Goal: Task Accomplishment & Management: Use online tool/utility

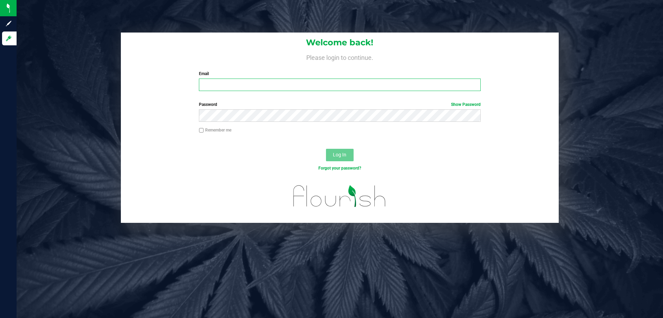
click at [248, 84] on input "Email" at bounding box center [340, 84] width 282 height 12
type input "[EMAIL_ADDRESS][DOMAIN_NAME]"
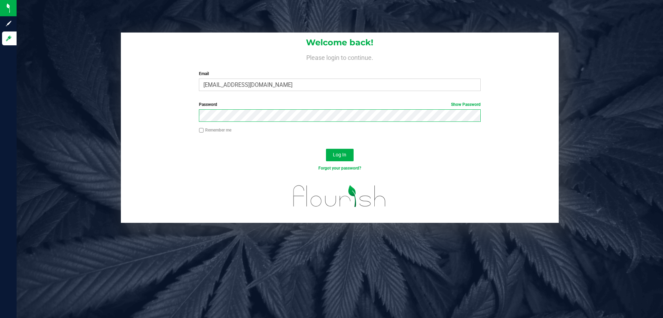
click at [326, 149] on button "Log In" at bounding box center [340, 155] width 28 height 12
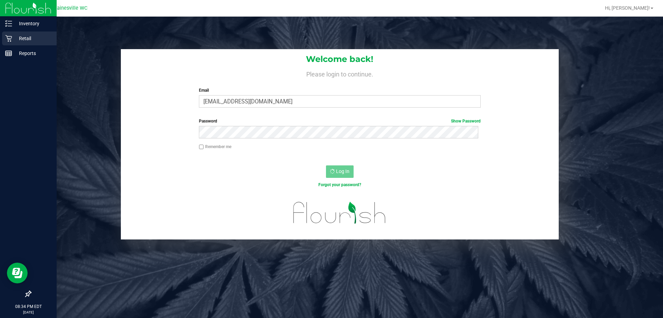
click at [13, 37] on p "Retail" at bounding box center [32, 38] width 41 height 8
click at [23, 36] on p "Retail" at bounding box center [32, 38] width 41 height 8
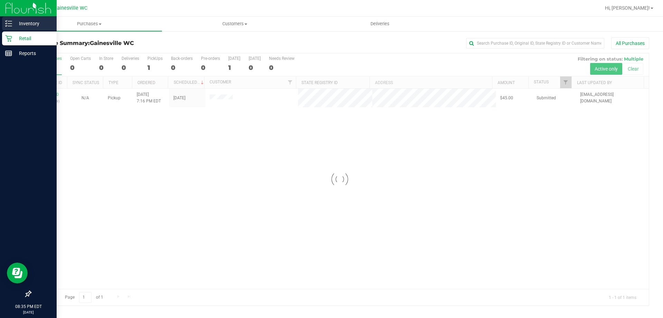
click at [34, 24] on p "Inventory" at bounding box center [32, 23] width 41 height 8
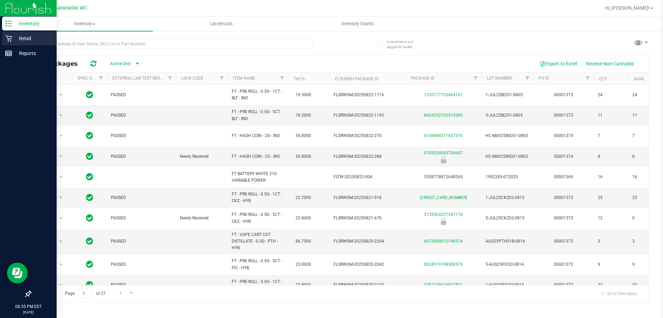
click at [29, 35] on p "Retail" at bounding box center [32, 38] width 41 height 8
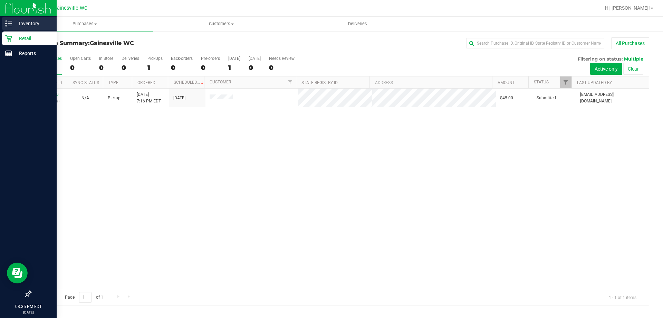
click at [23, 23] on p "Inventory" at bounding box center [32, 23] width 41 height 8
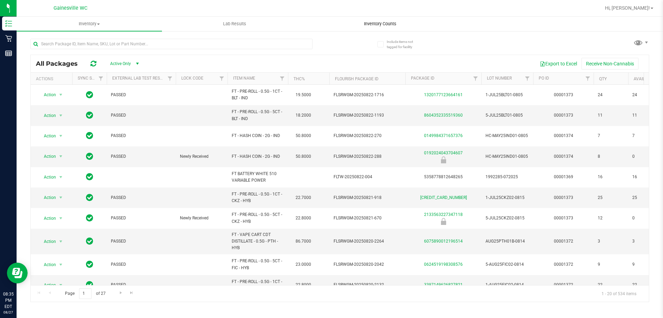
click at [380, 21] on span "Inventory Counts" at bounding box center [380, 24] width 51 height 6
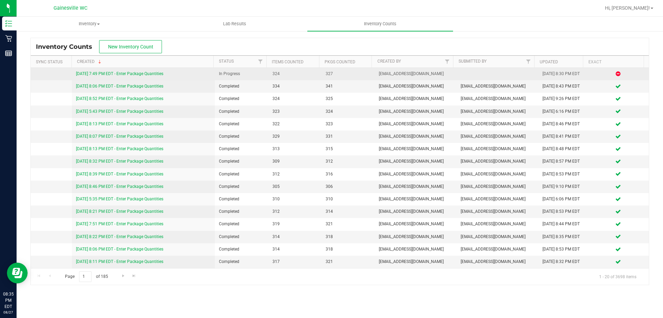
click at [157, 74] on link "[DATE] 7:49 PM EDT - Enter Package Quantities" at bounding box center [119, 73] width 87 height 5
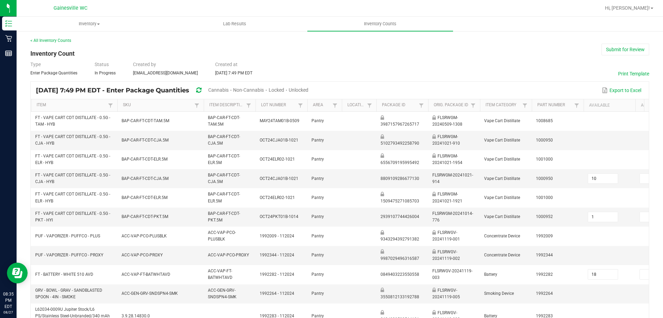
click at [309, 89] on span "Unlocked" at bounding box center [299, 90] width 20 height 6
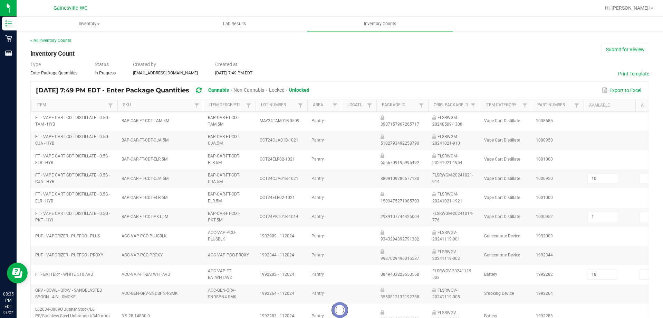
type input "2"
type input "6"
type input "1"
type input "0"
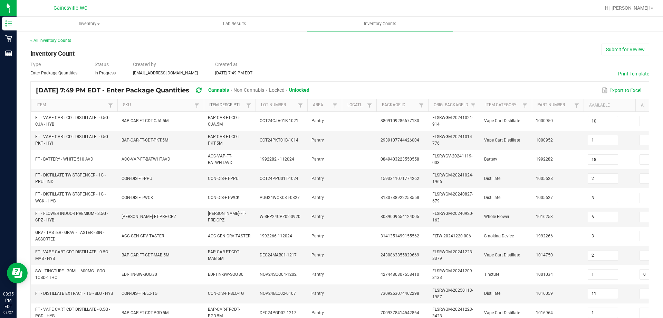
click at [224, 107] on link "Item Description" at bounding box center [226, 105] width 35 height 6
type input "9"
type input "33"
type input "4"
type input "15"
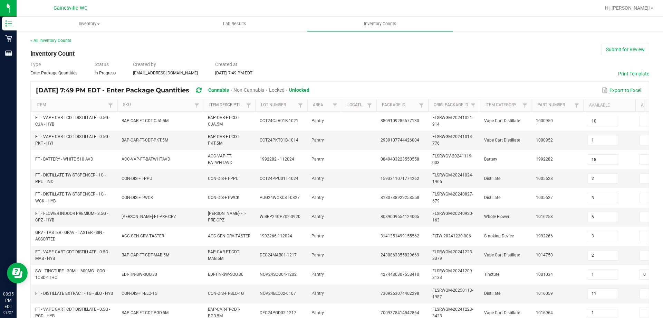
type input "6"
type input "3"
type input "12"
type input "2"
type input "12"
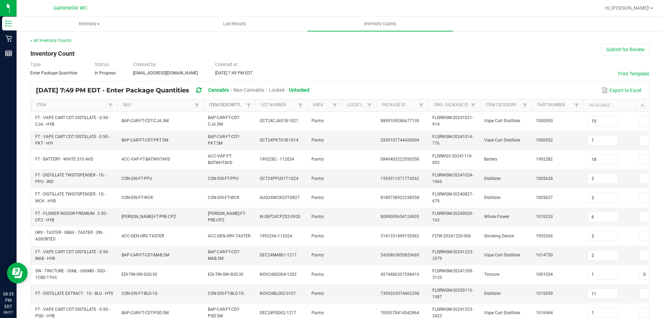
type input "5"
type input "3"
type input "4"
type input "11"
type input "3"
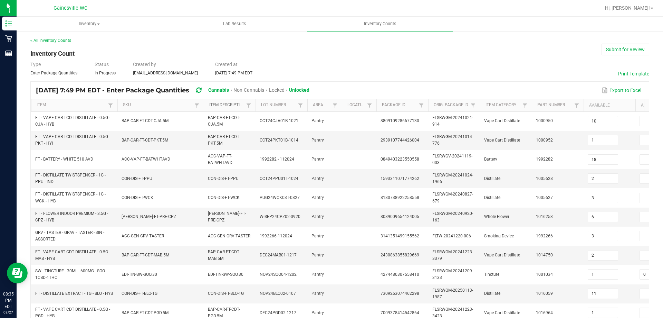
type input "24"
type input "5"
type input "2"
type input "17"
type input "18"
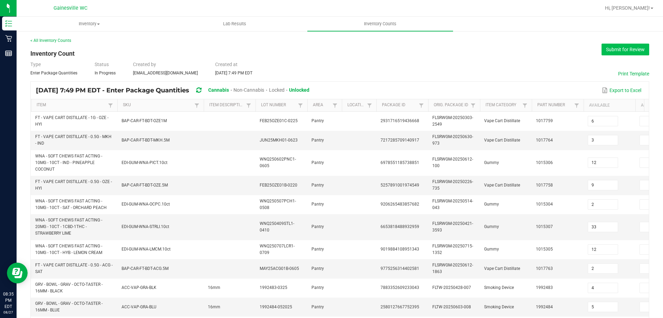
click at [625, 50] on button "Submit for Review" at bounding box center [626, 50] width 48 height 12
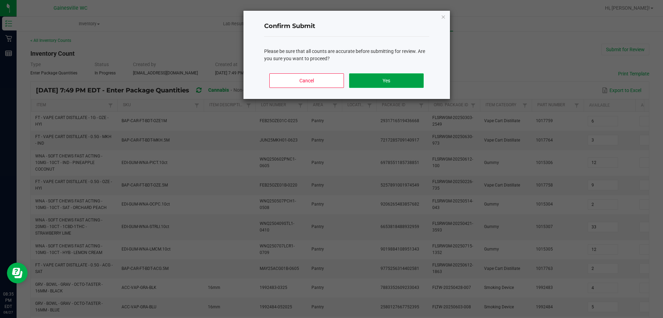
click at [397, 76] on button "Yes" at bounding box center [386, 80] width 74 height 15
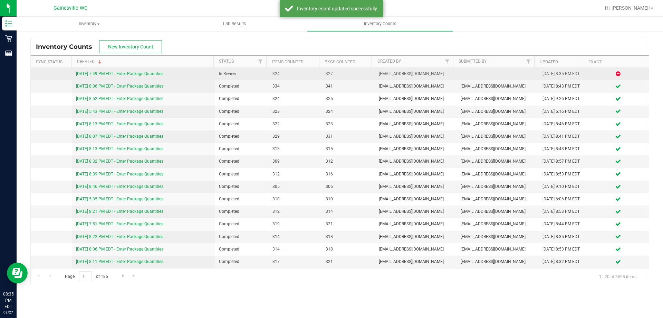
click at [86, 74] on link "[DATE] 7:49 PM EDT - Enter Package Quantities" at bounding box center [119, 73] width 87 height 5
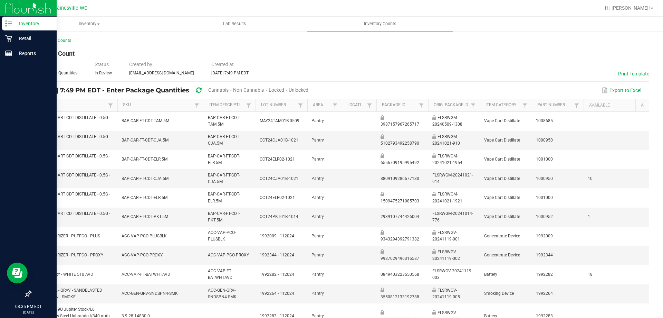
click at [35, 25] on p "Inventory" at bounding box center [32, 23] width 41 height 8
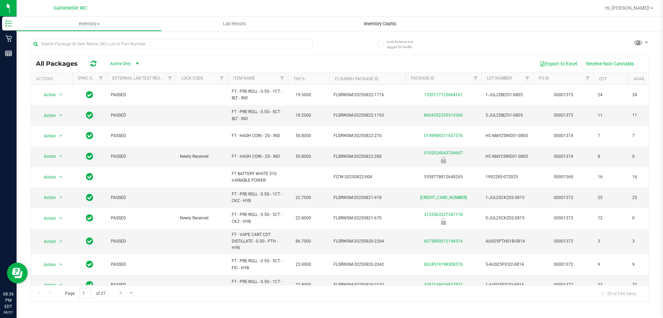
click at [399, 26] on span "Inventory Counts" at bounding box center [380, 24] width 51 height 6
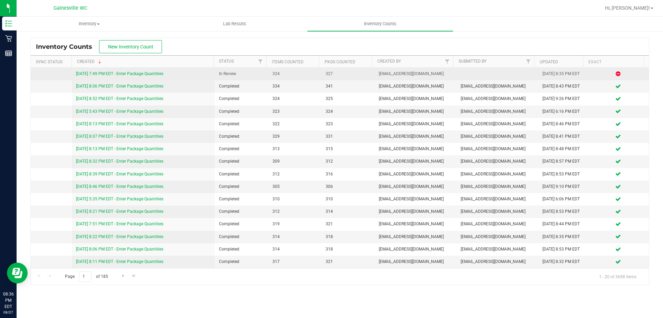
click at [130, 75] on link "[DATE] 7:49 PM EDT - Enter Package Quantities" at bounding box center [119, 73] width 87 height 5
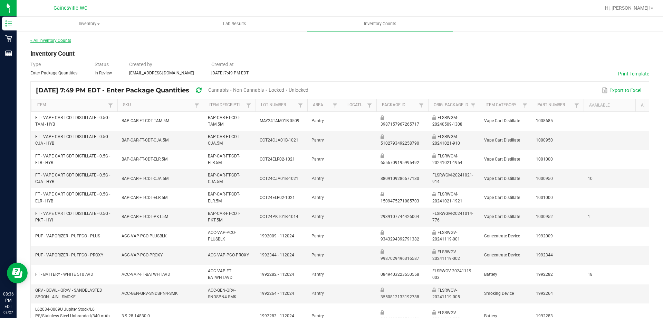
click at [64, 41] on link "< All Inventory Counts" at bounding box center [50, 40] width 41 height 5
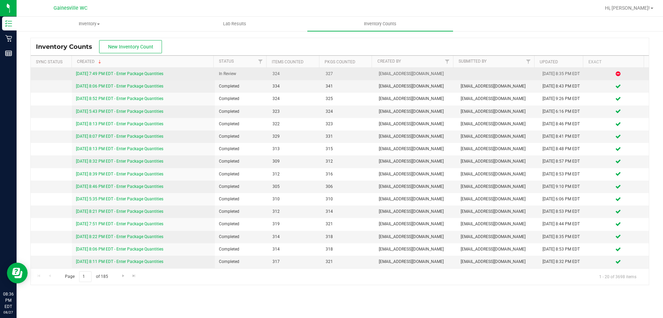
click at [151, 74] on link "[DATE] 7:49 PM EDT - Enter Package Quantities" at bounding box center [119, 73] width 87 height 5
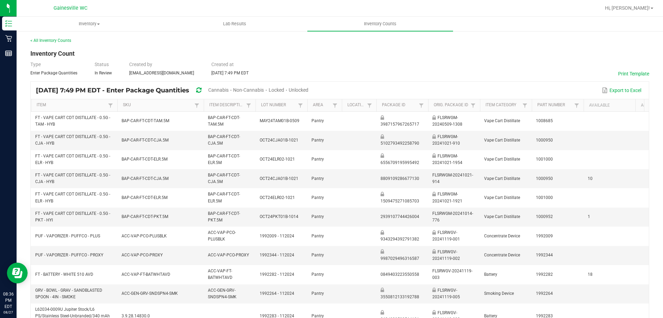
click at [309, 89] on span "Unlocked" at bounding box center [299, 90] width 20 height 6
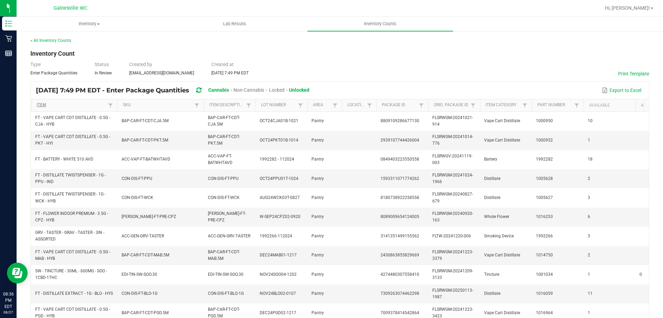
click at [76, 106] on link "Item" at bounding box center [71, 105] width 69 height 6
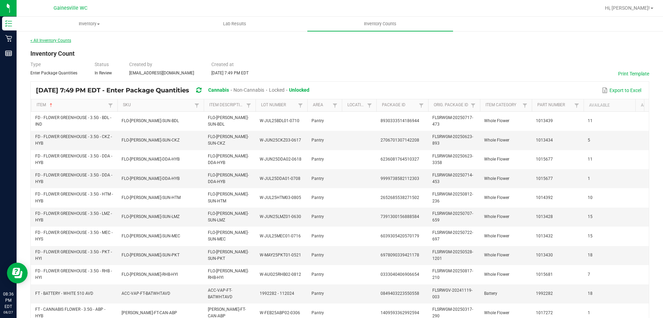
click at [50, 41] on link "< All Inventory Counts" at bounding box center [50, 40] width 41 height 5
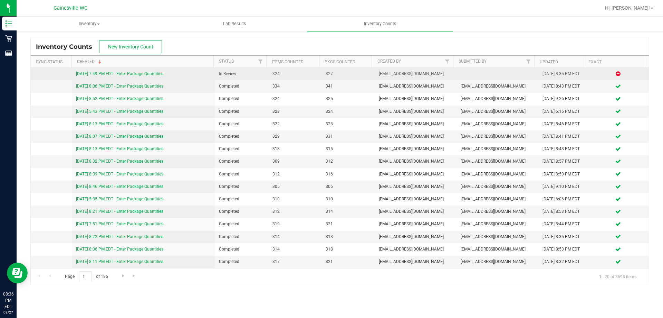
click at [105, 75] on link "[DATE] 7:49 PM EDT - Enter Package Quantities" at bounding box center [119, 73] width 87 height 5
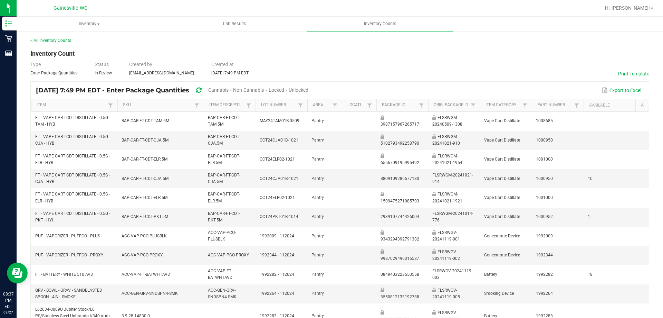
click at [309, 90] on span "Unlocked" at bounding box center [299, 90] width 20 height 6
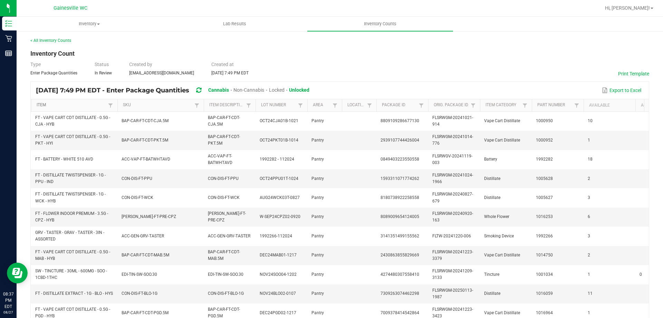
click at [63, 104] on link "Item" at bounding box center [71, 105] width 69 height 6
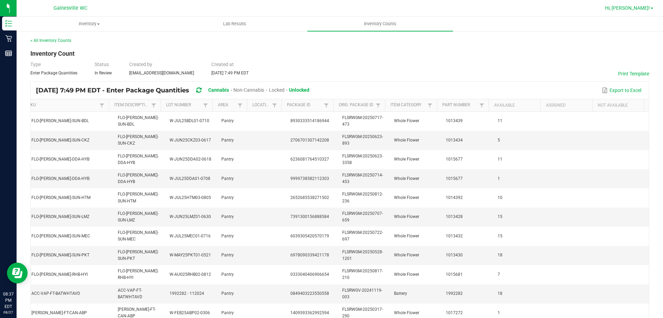
click at [635, 11] on span "Hi, [PERSON_NAME]!" at bounding box center [627, 8] width 45 height 6
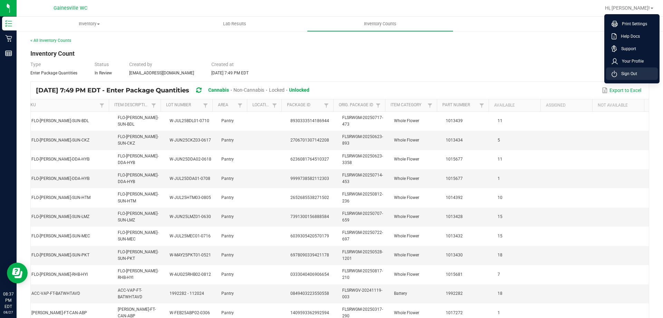
click at [621, 74] on span "Sign Out" at bounding box center [627, 73] width 20 height 7
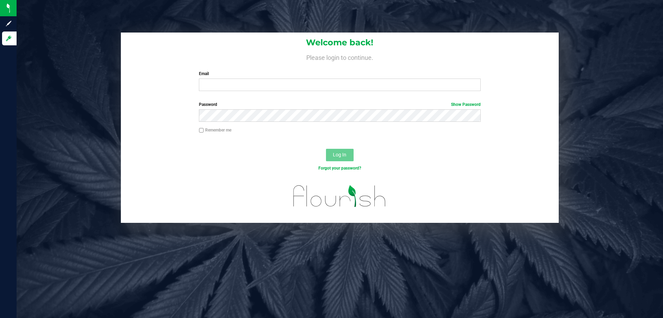
click at [284, 92] on div "Welcome back! Please login to continue. Email Required Please format your email…" at bounding box center [340, 64] width 438 height 64
click at [299, 85] on input "Email" at bounding box center [340, 84] width 282 height 12
type input "[EMAIL_ADDRESS][DOMAIN_NAME]"
click at [284, 106] on label "Password Show Password" at bounding box center [340, 104] width 282 height 6
click at [326, 149] on button "Log In" at bounding box center [340, 155] width 28 height 12
